Goal: Communication & Community: Answer question/provide support

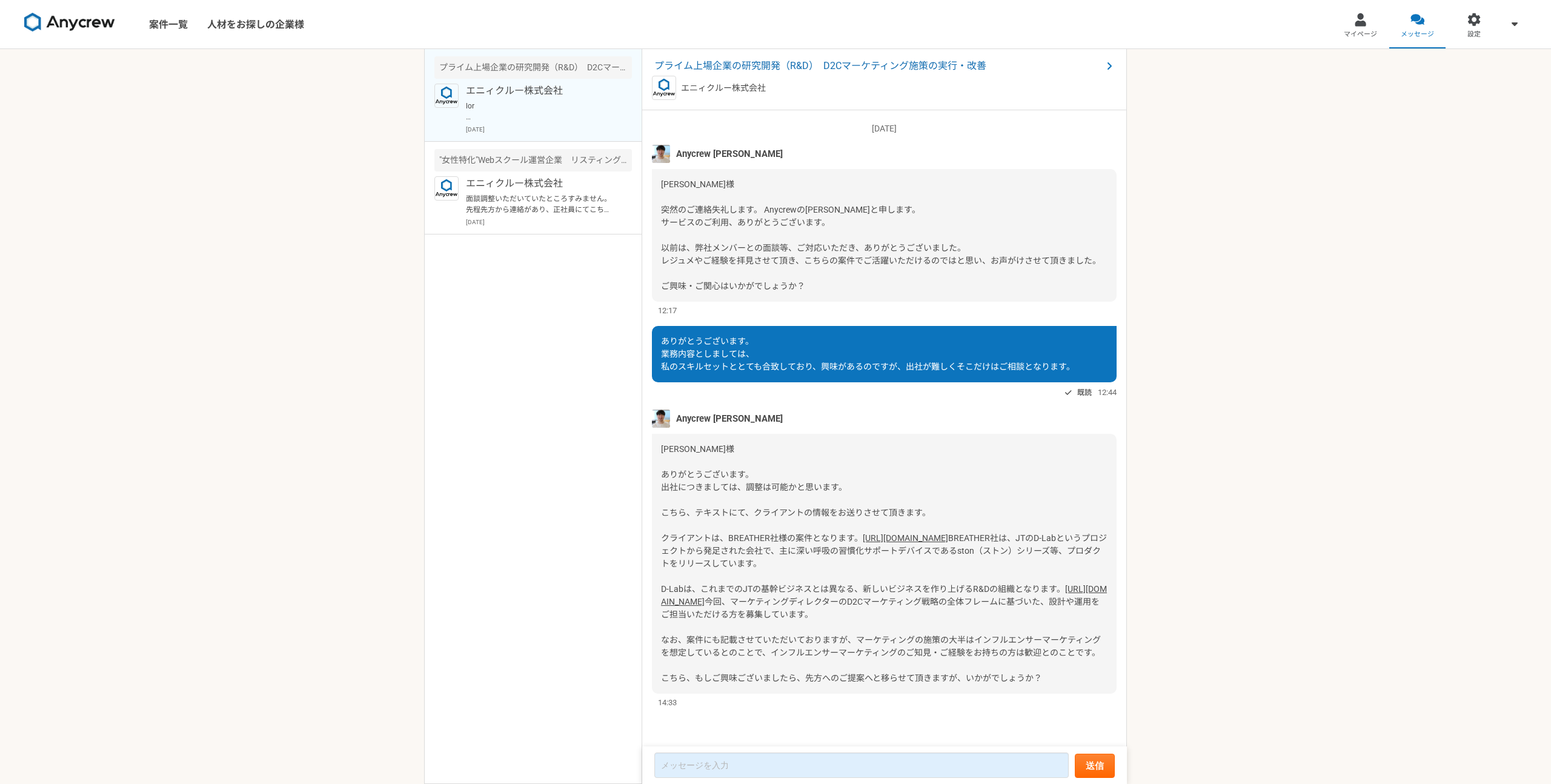
scroll to position [48, 0]
drag, startPoint x: 726, startPoint y: 489, endPoint x: 770, endPoint y: 489, distance: 44.0
click at [770, 489] on span "[PERSON_NAME]様 ありがとうございます。 出社につきましては、調整は可能かと思います。 こちら、テキストにて、クライアントの情報をお送りさせて頂き…" at bounding box center [796, 493] width 270 height 99
copy span "BREATHER"
click at [718, 584] on link "[URL][DOMAIN_NAME]" at bounding box center [884, 595] width 446 height 22
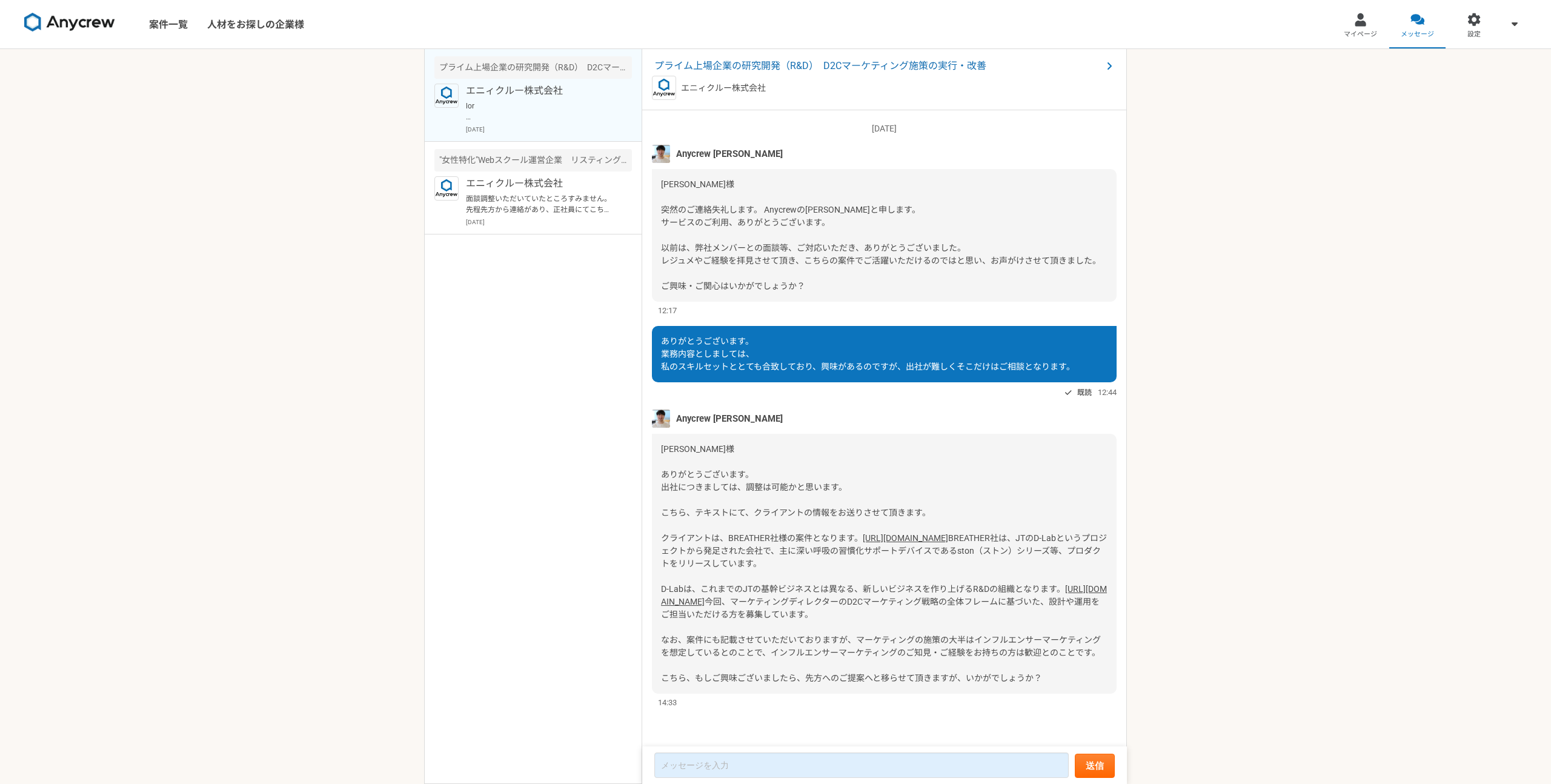
click at [769, 626] on div "[PERSON_NAME]様 ありがとうございます。 出社につきましては、調整は可能かと思います。 こちら、テキストにて、クライアントの情報をお送りさせて頂き…" at bounding box center [884, 563] width 465 height 260
click at [777, 61] on span "プライム上場企業の研究開発（R&D）　D2Cマーケティング施策の実行・改善" at bounding box center [878, 66] width 448 height 14
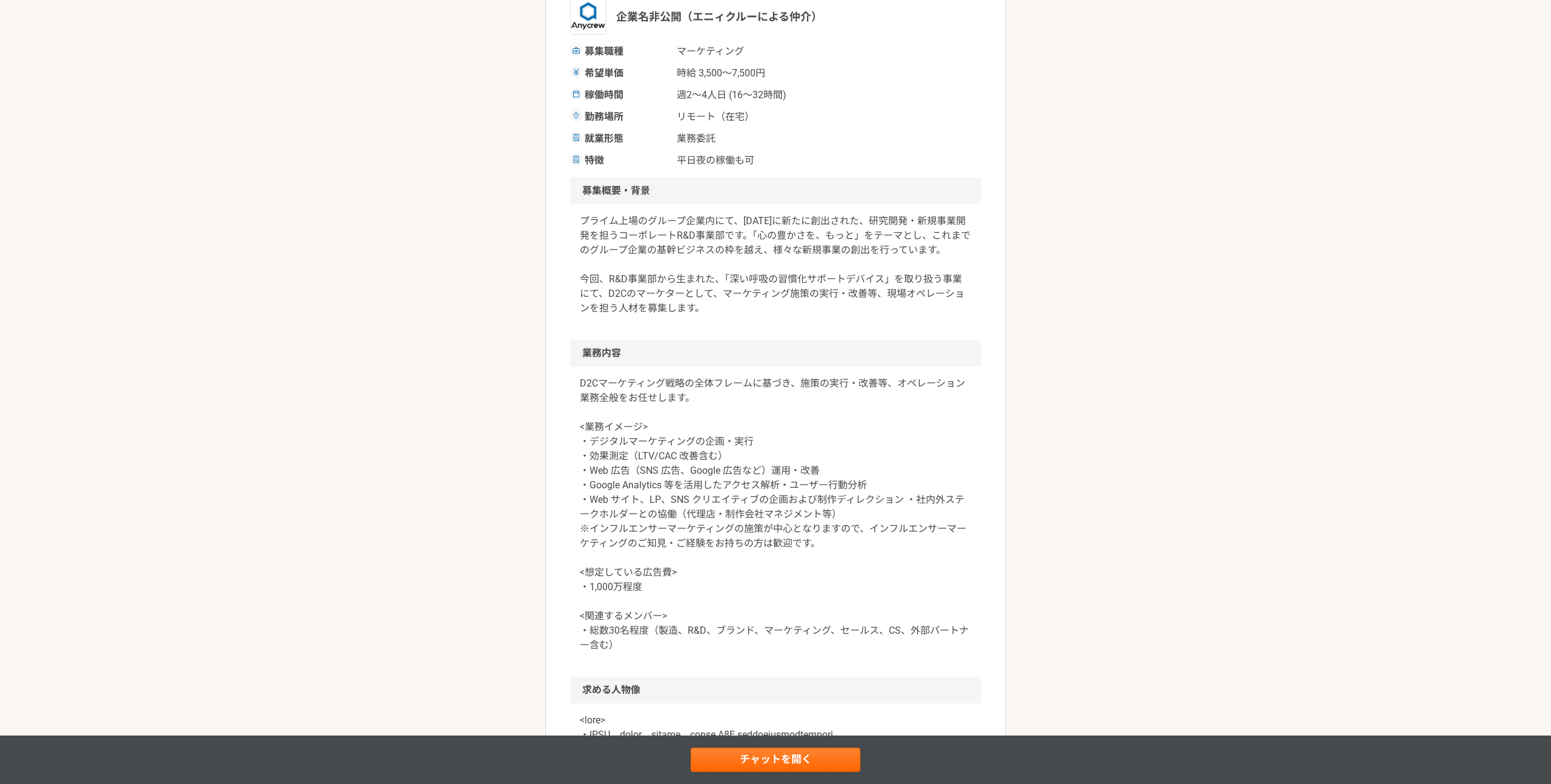
scroll to position [206, 0]
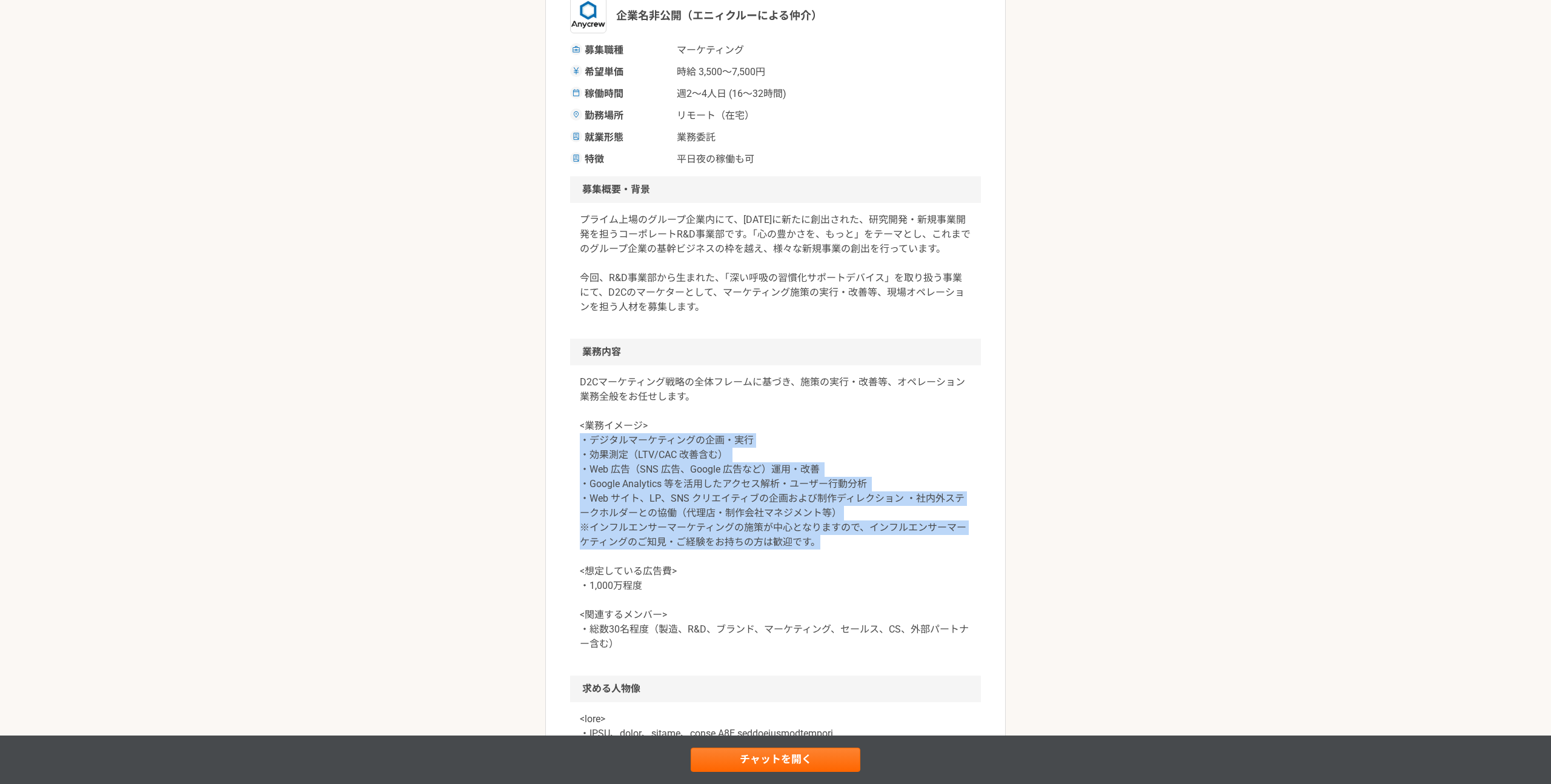
drag, startPoint x: 584, startPoint y: 441, endPoint x: 864, endPoint y: 537, distance: 296.0
click at [864, 537] on p "D2Cマーケティング戦略の全体フレームに基づき、施策の実行・改善等、オペレーション業務全般をお任せします。 <業務イメージ> ・デジタルマーケティングの企画・…" at bounding box center [776, 513] width 391 height 276
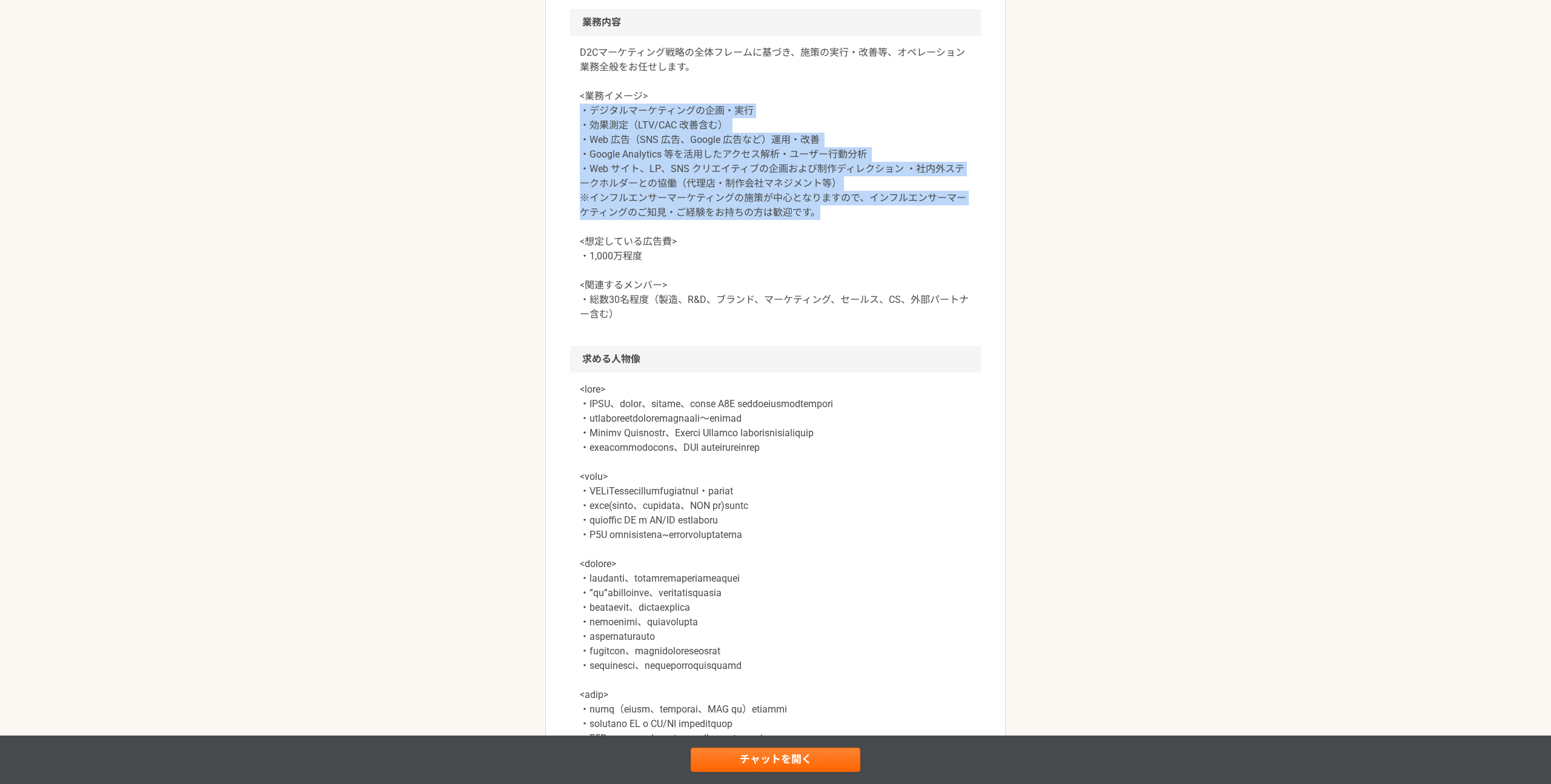
scroll to position [547, 0]
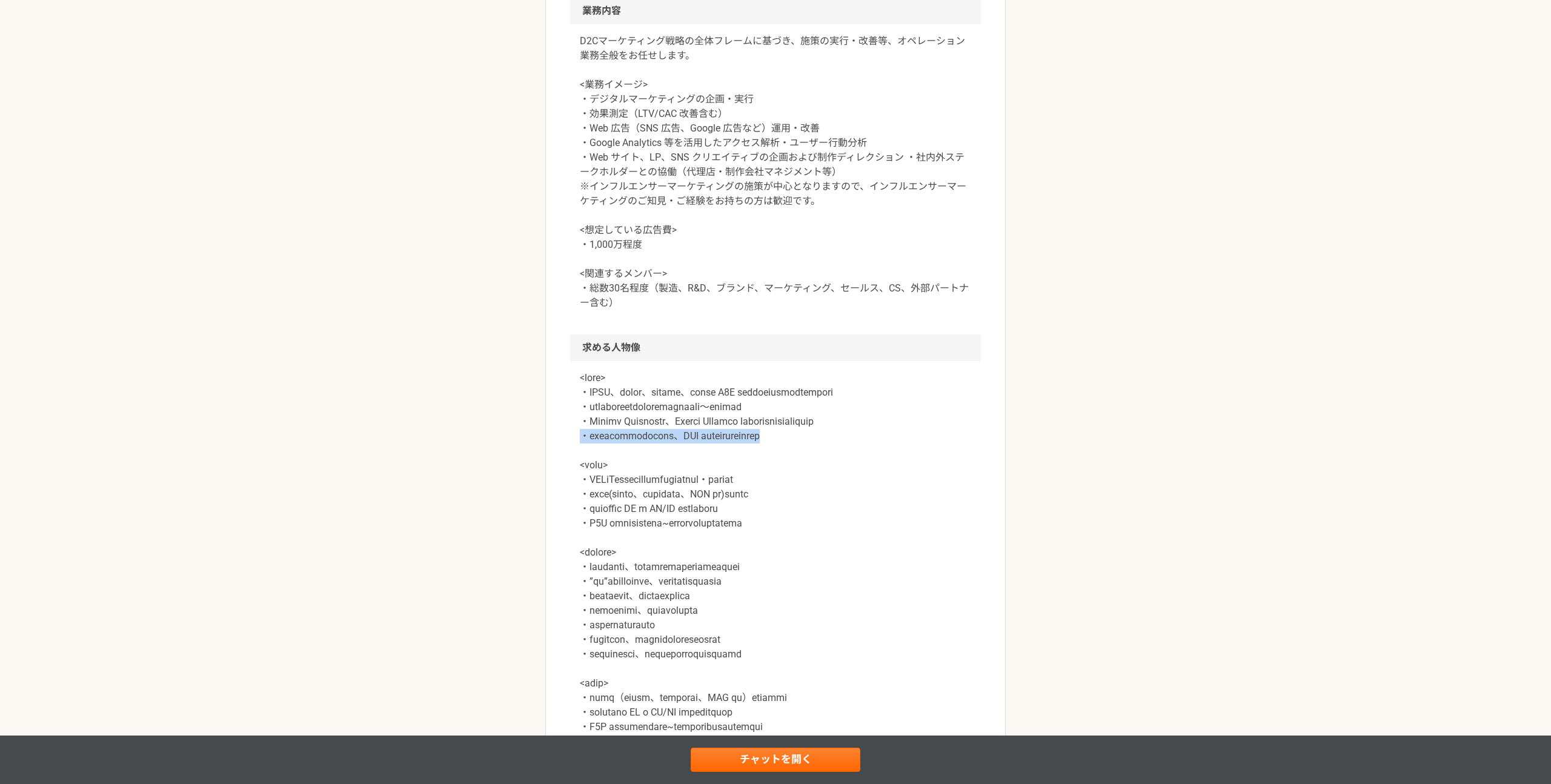
drag, startPoint x: 908, startPoint y: 455, endPoint x: 506, endPoint y: 457, distance: 402.0
click at [506, 457] on div "マーケティング プライム上場企業の研究開発（R&D）　D2Cマーケティング施策の実行・改善 業務委託 平日夜の稼働も可 企業名非公開（エニィクルーによる仲介）…" at bounding box center [776, 419] width 1551 height 1835
click at [582, 516] on p at bounding box center [776, 560] width 391 height 378
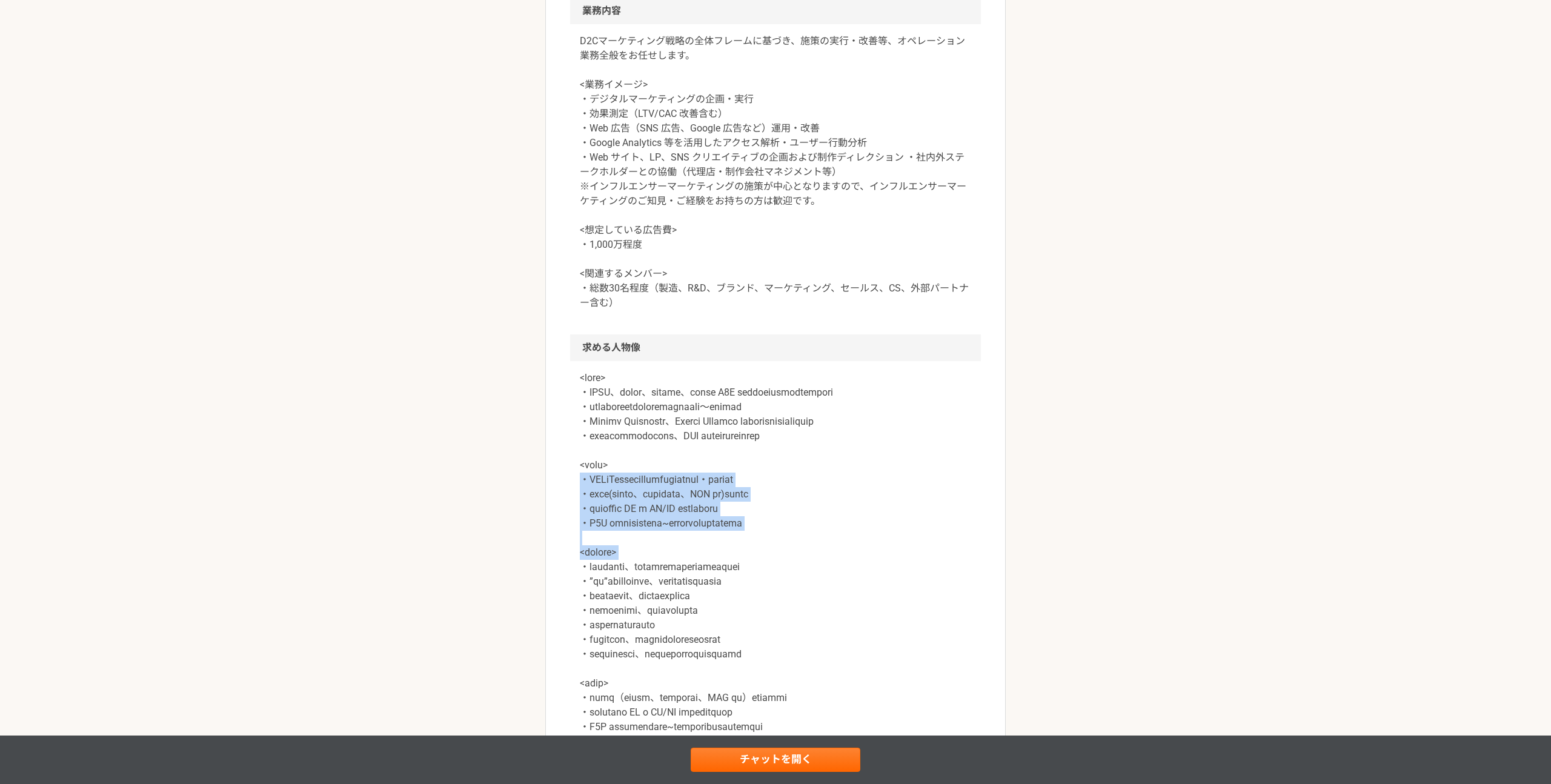
drag, startPoint x: 575, startPoint y: 496, endPoint x: 922, endPoint y: 560, distance: 352.9
click at [922, 560] on div at bounding box center [776, 567] width 411 height 412
click at [837, 614] on p at bounding box center [776, 560] width 391 height 378
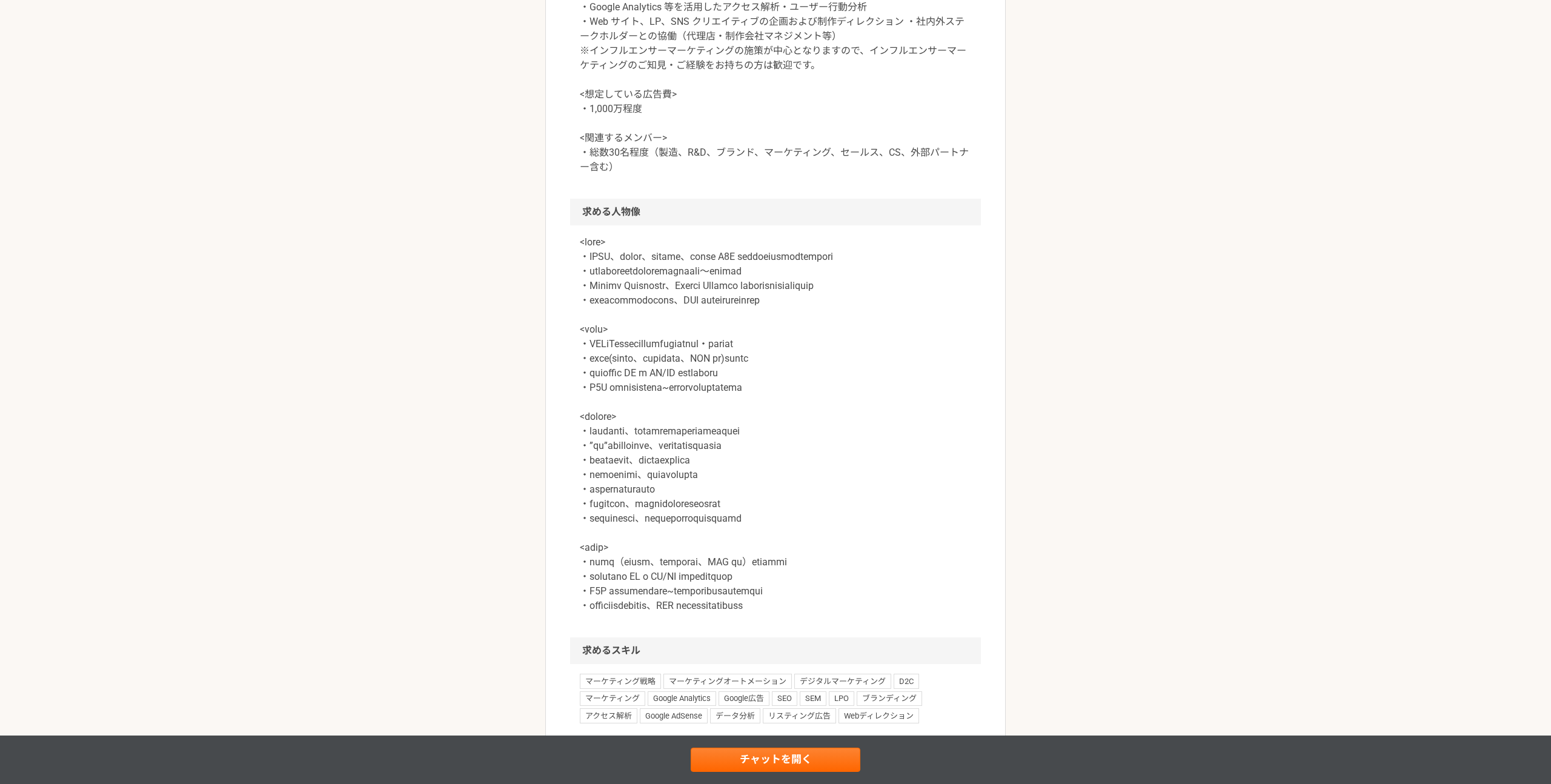
scroll to position [689, 0]
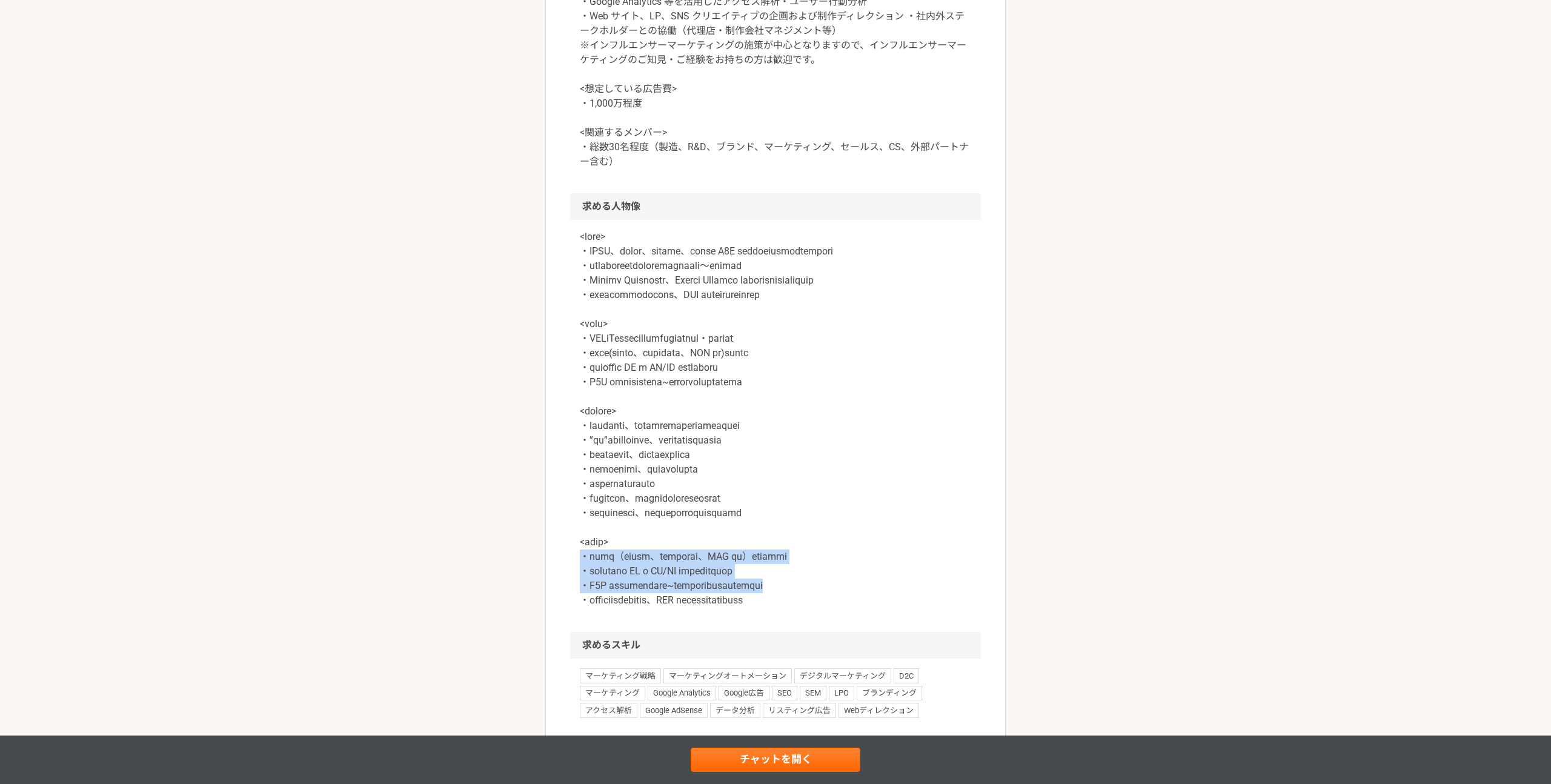
drag, startPoint x: 619, startPoint y: 577, endPoint x: 917, endPoint y: 599, distance: 298.8
click at [917, 599] on p at bounding box center [776, 419] width 391 height 378
click at [921, 608] on p at bounding box center [776, 419] width 391 height 378
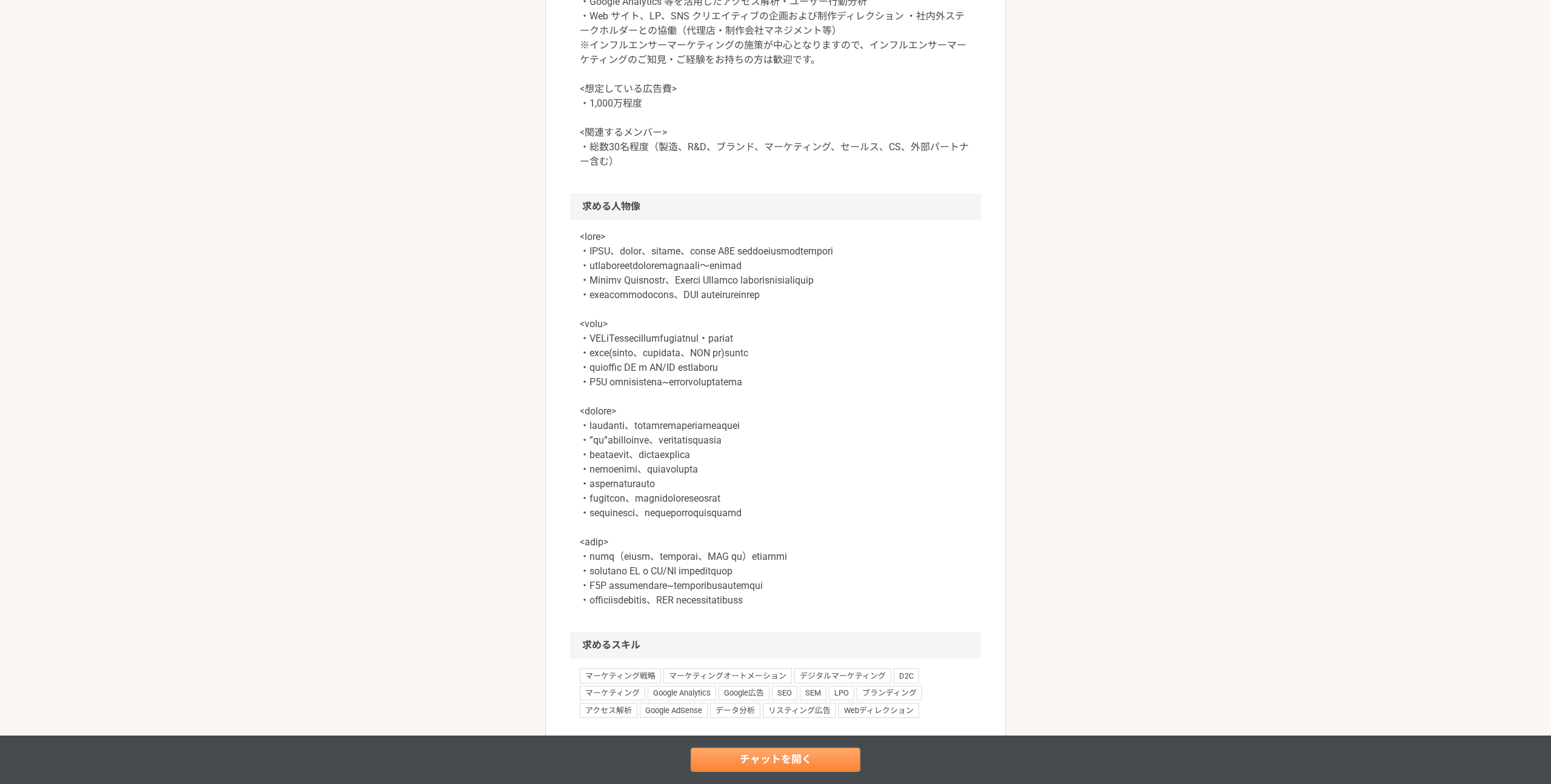
click at [723, 767] on link "チャットを開く" at bounding box center [776, 759] width 170 height 24
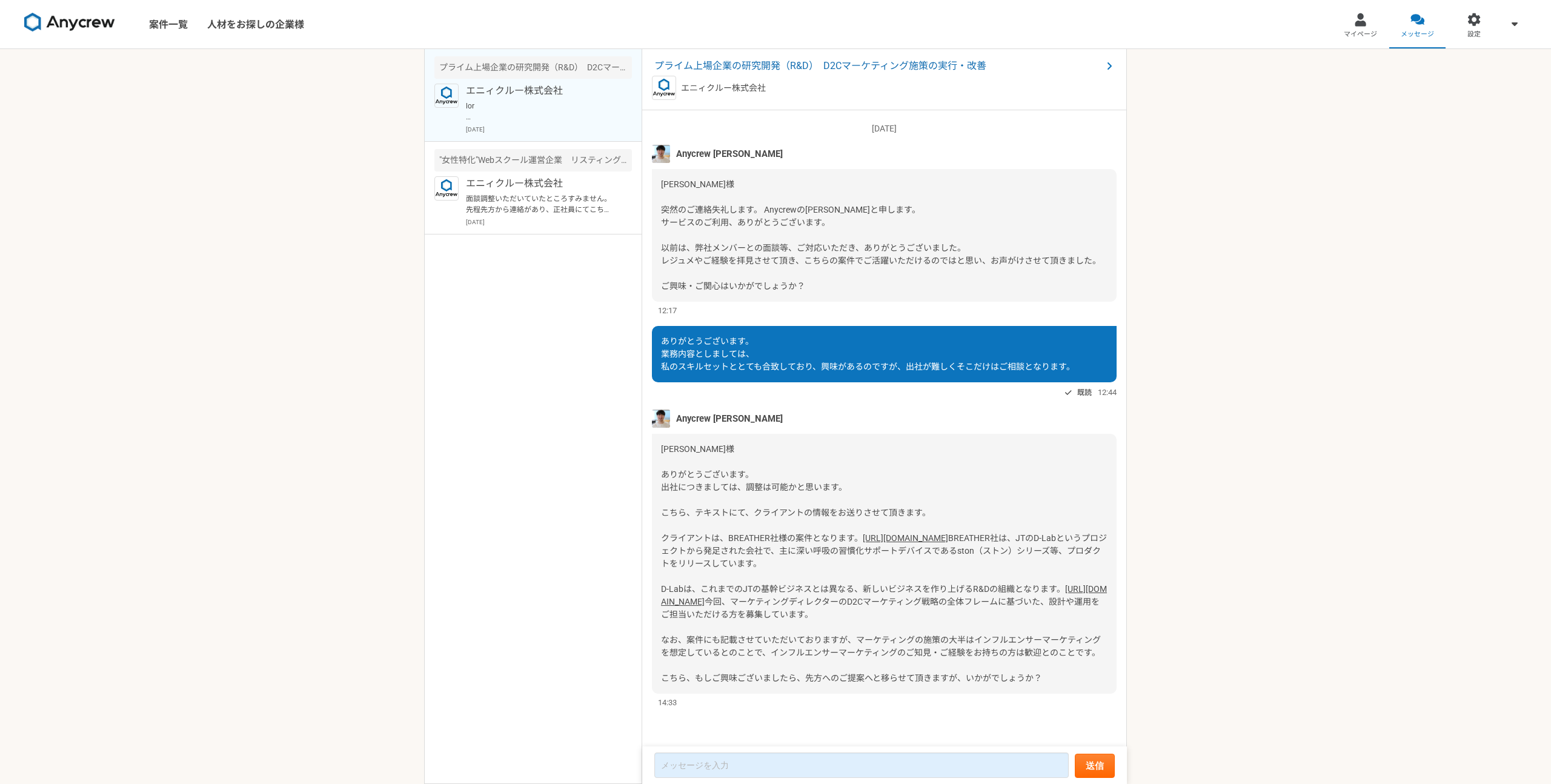
scroll to position [48, 0]
click at [767, 765] on textarea at bounding box center [861, 765] width 414 height 25
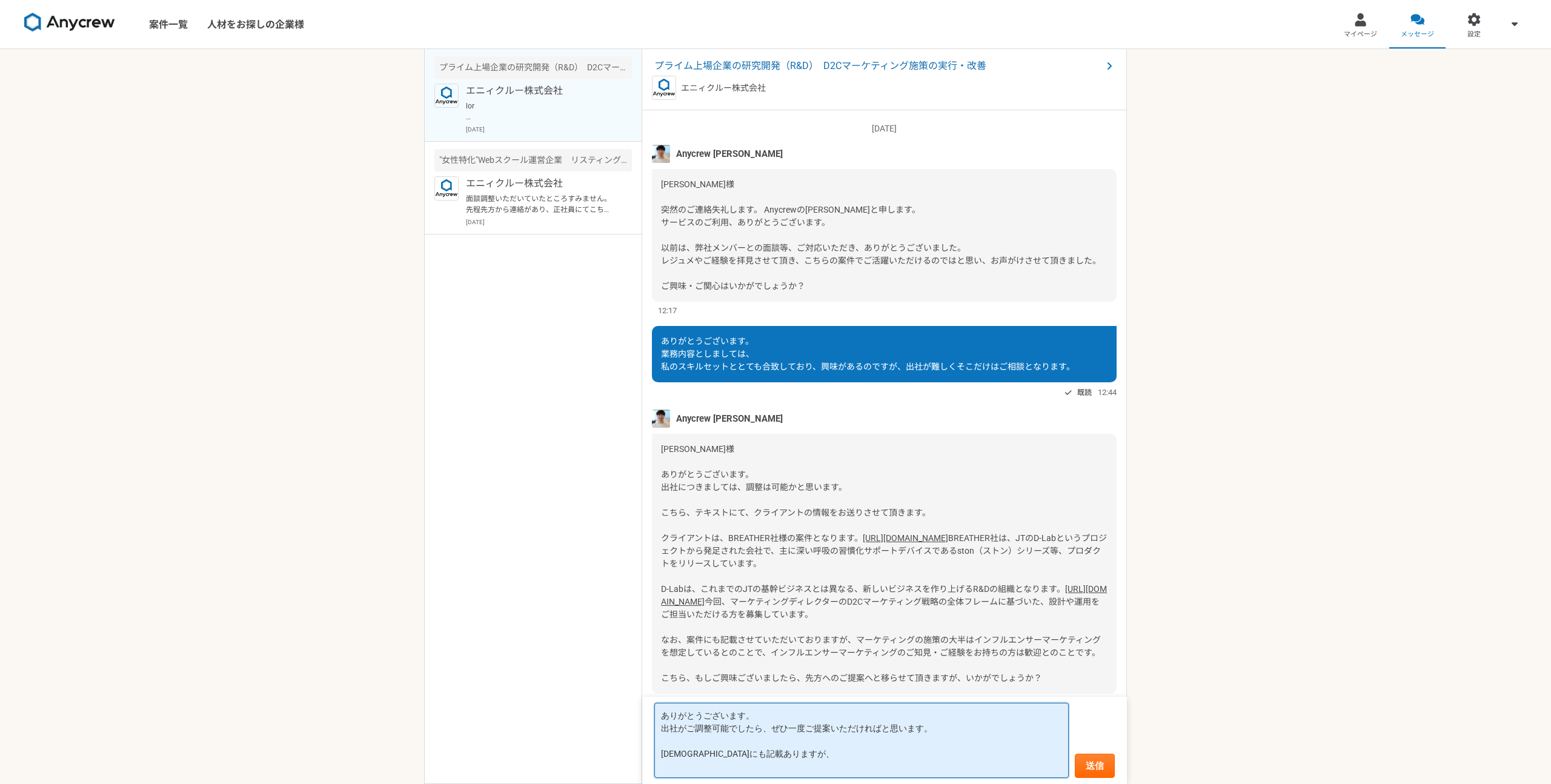
type textarea "ありがとうございます。 出社がご調整可能でしたら、ぜひ一度ご提案いただければと思います。 [DEMOGRAPHIC_DATA]にも記載ありますが、"
click at [853, 66] on span "プライム上場企業の研究開発（R&D）　D2Cマーケティング施策の実行・改善" at bounding box center [878, 66] width 448 height 14
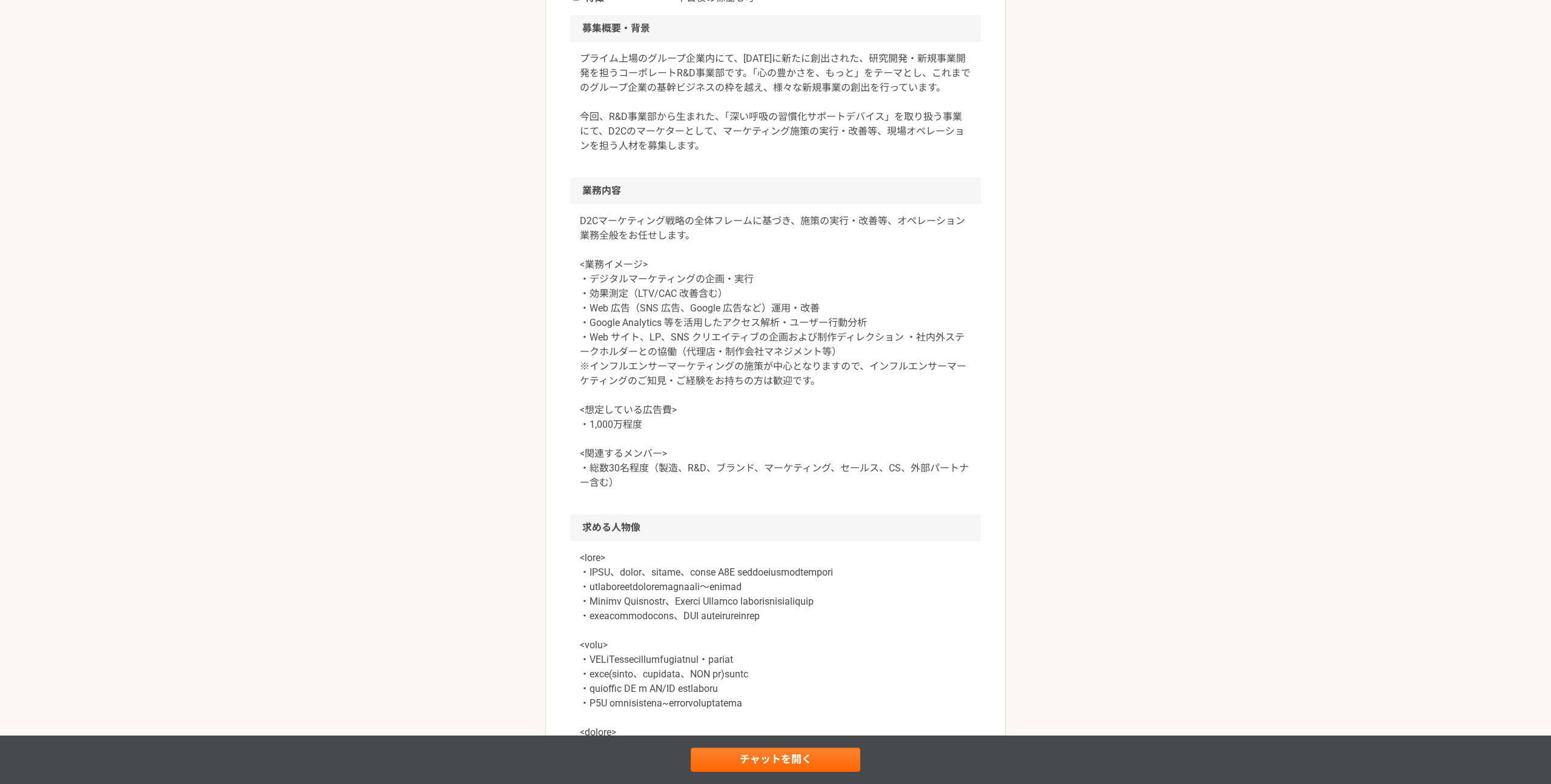
scroll to position [368, 0]
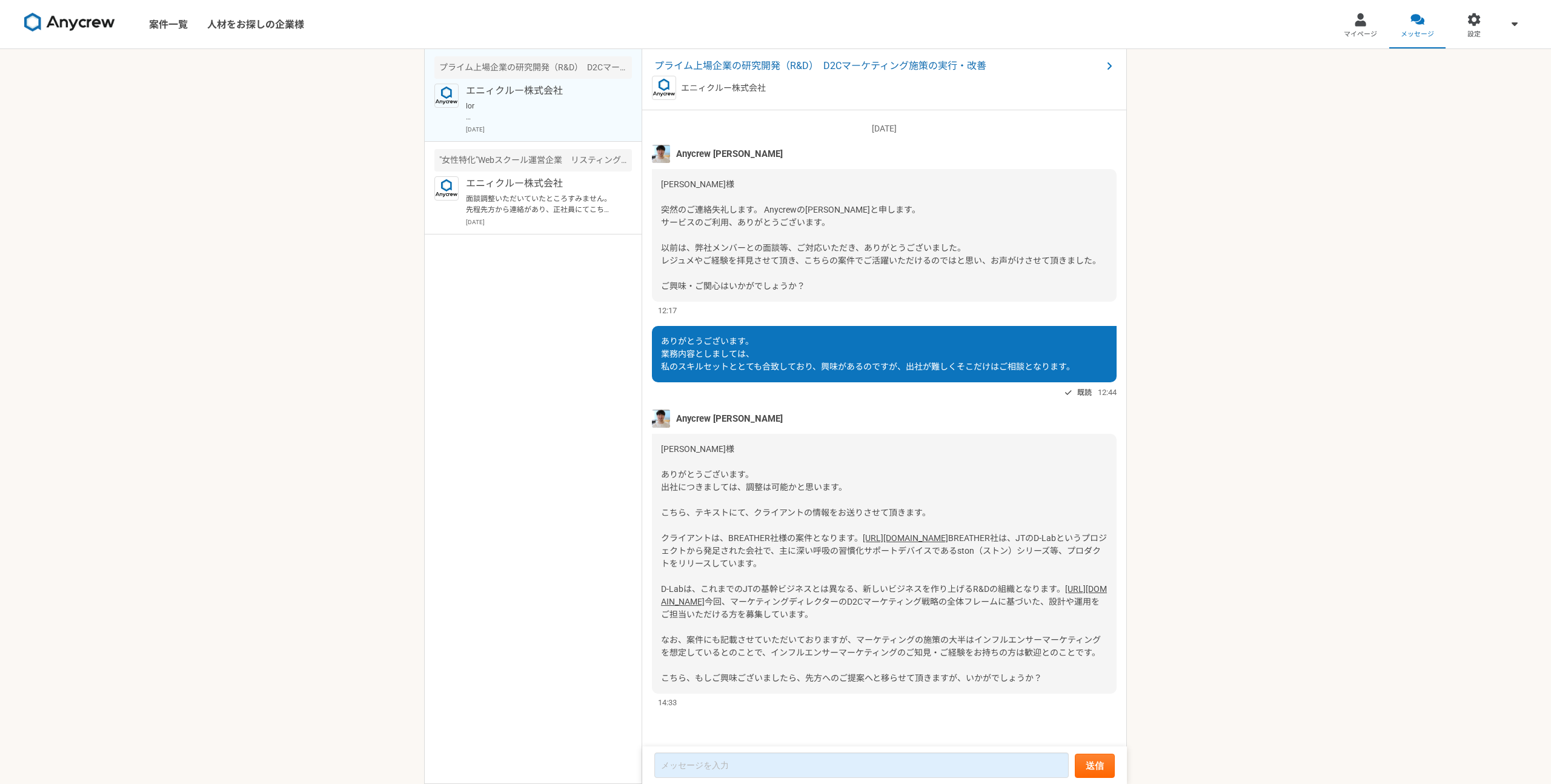
scroll to position [48, 0]
click at [756, 755] on textarea at bounding box center [861, 765] width 414 height 25
click at [748, 762] on textarea at bounding box center [861, 765] width 414 height 25
click at [743, 765] on textarea at bounding box center [861, 765] width 414 height 25
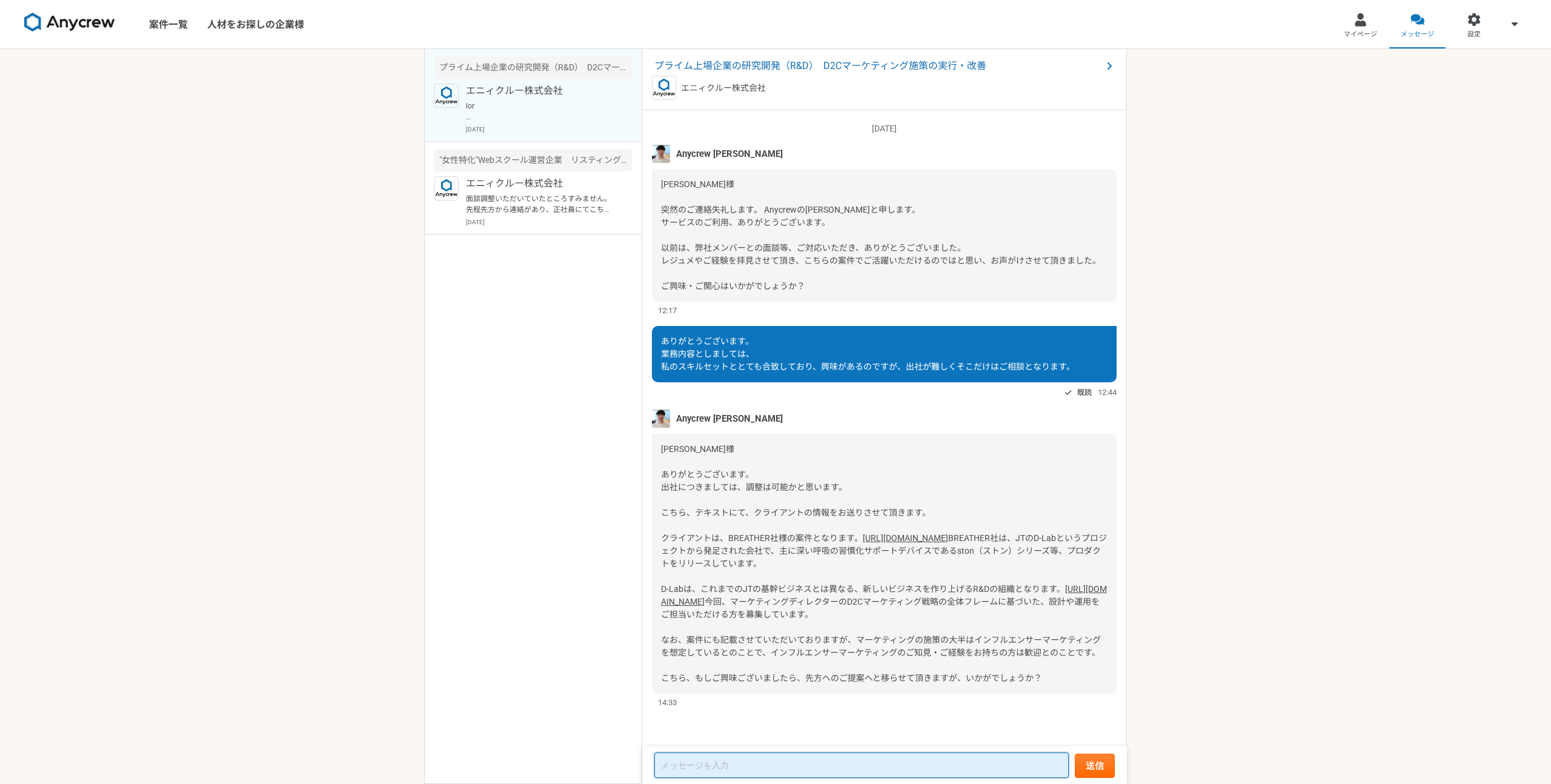
paste textarea "BREATHER"
type textarea "BREATHER"
type textarea "あ"
click at [669, 756] on textarea at bounding box center [861, 765] width 414 height 25
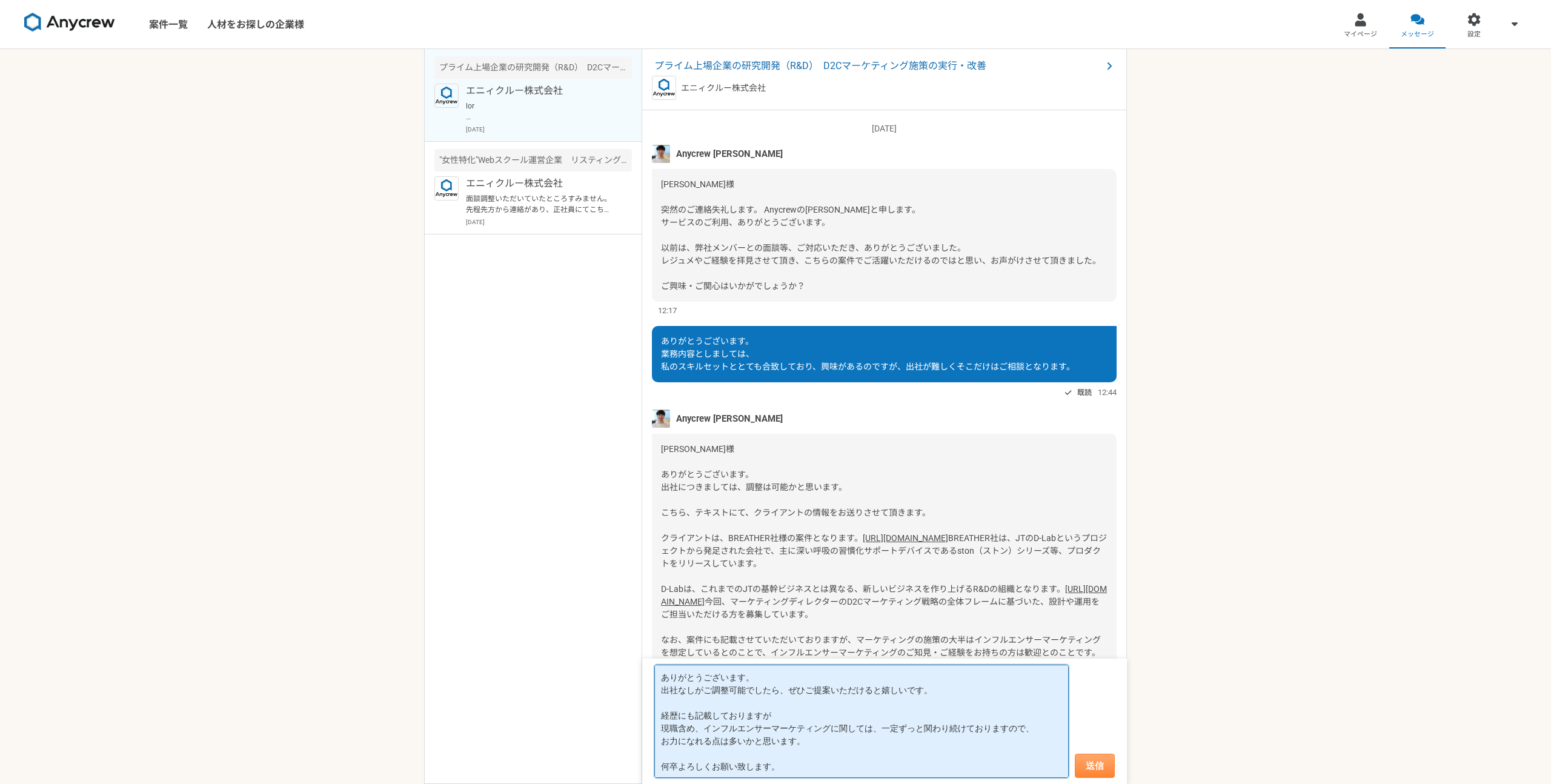
type textarea "ありがとうございます。 出社なしがご調整可能でしたら、ぜひご提案いただけると嬉しいです。 経歴にも記載しておりますが 現職含め、インフルエンサーマーケティング…"
click at [1093, 755] on button "送信" at bounding box center [1095, 765] width 40 height 24
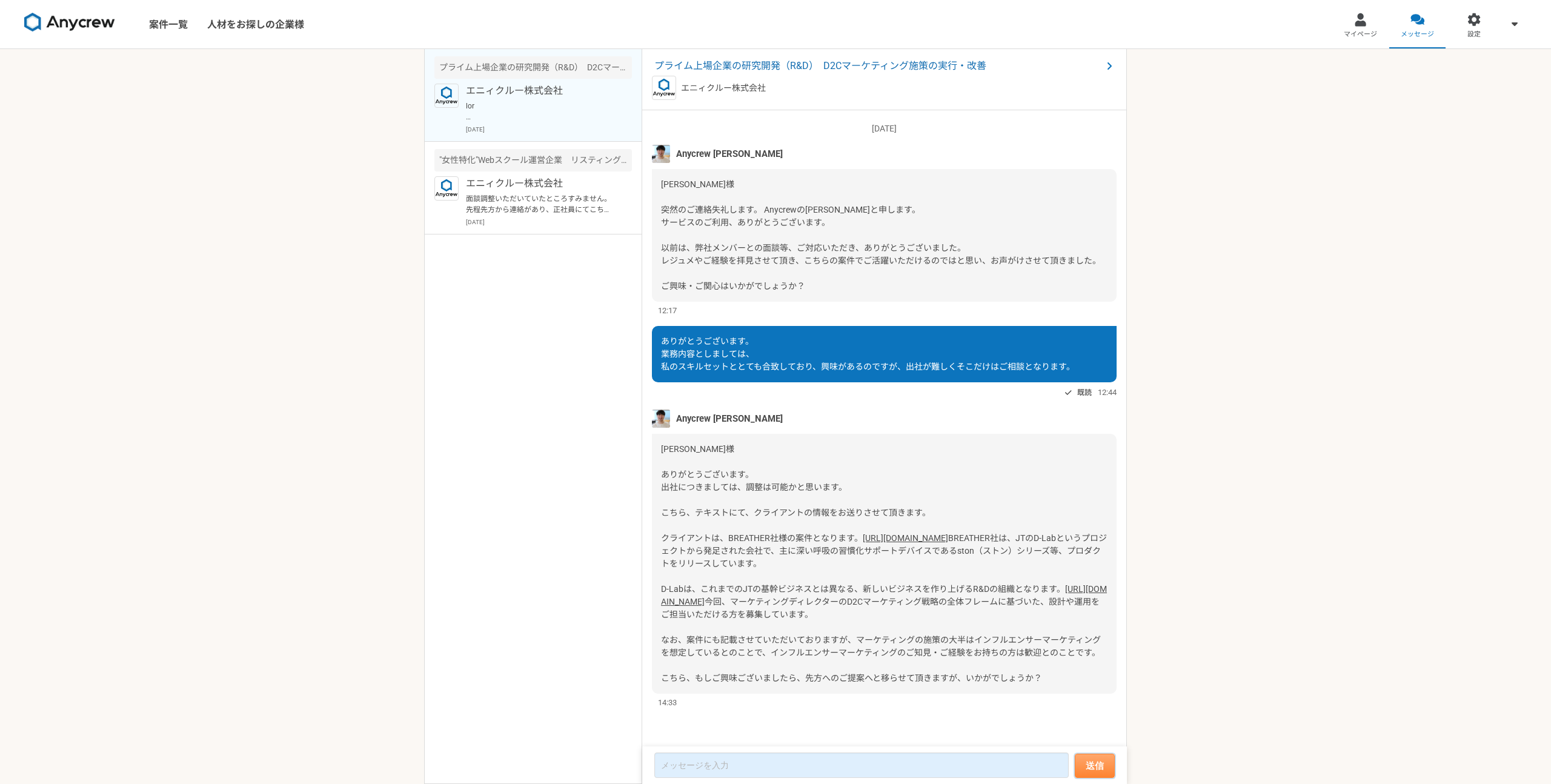
scroll to position [192, 0]
